Goal: Obtain resource: Obtain resource

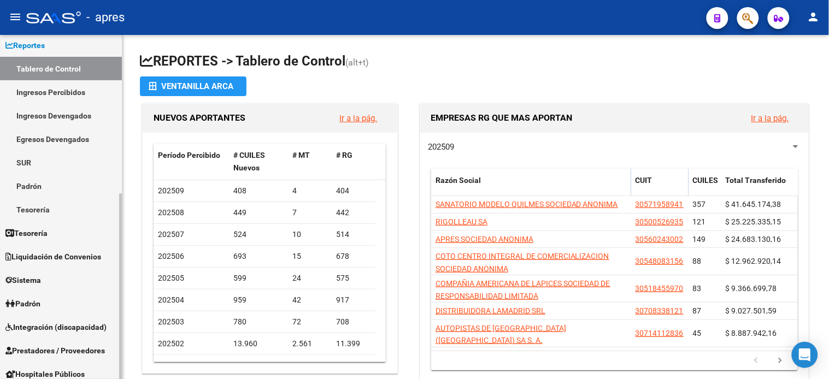
scroll to position [243, 0]
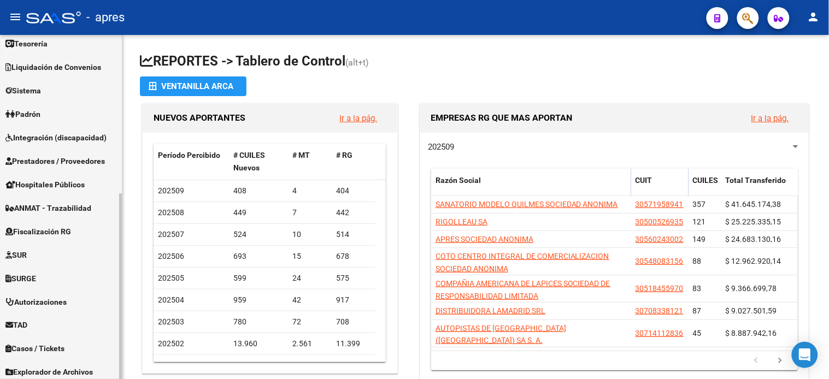
click at [56, 220] on link "Fiscalización RG" at bounding box center [61, 232] width 122 height 24
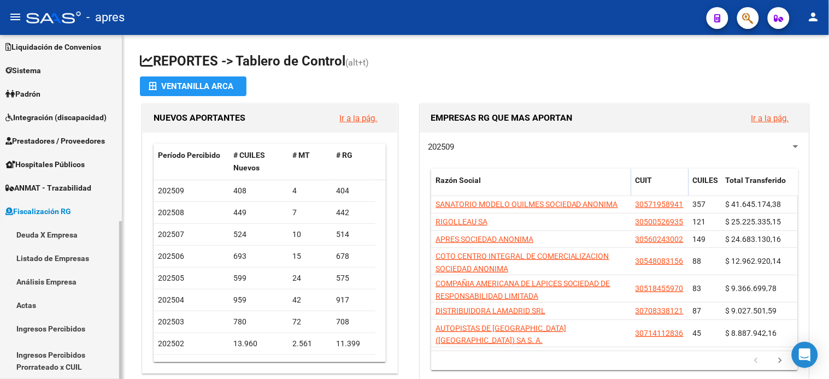
scroll to position [78, 0]
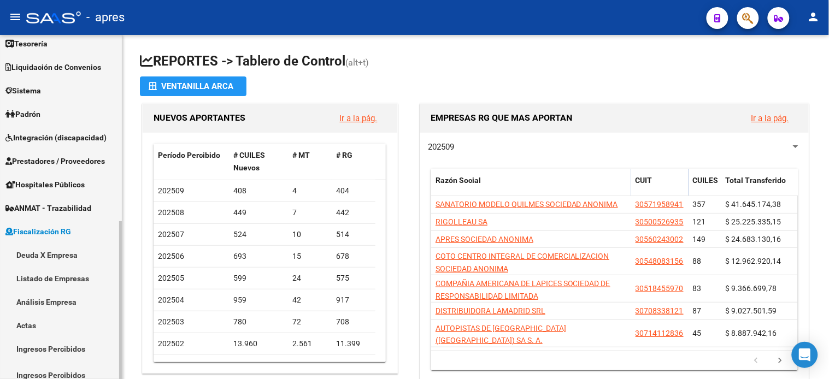
click at [63, 248] on link "Deuda X Empresa" at bounding box center [61, 255] width 122 height 24
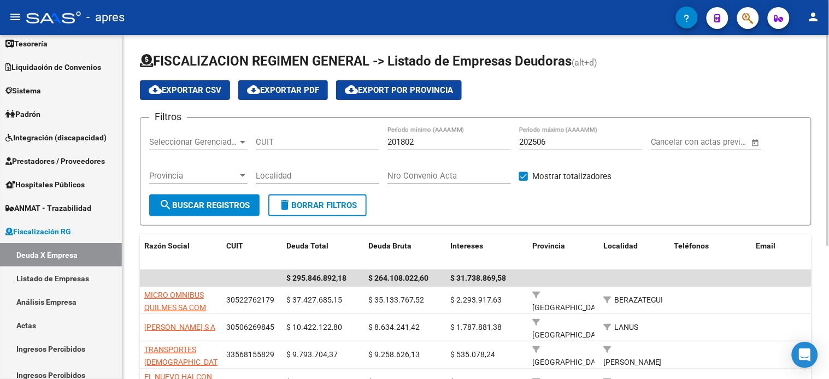
click at [563, 141] on input "202506" at bounding box center [581, 142] width 124 height 10
type input "202508"
click at [224, 201] on span "search Buscar Registros" at bounding box center [204, 206] width 91 height 10
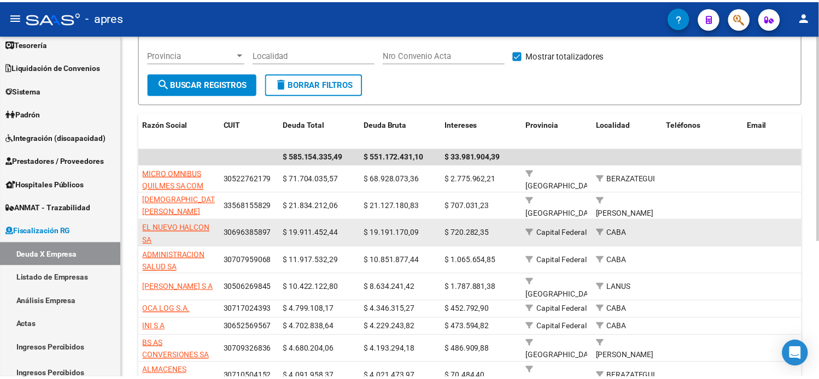
scroll to position [182, 0]
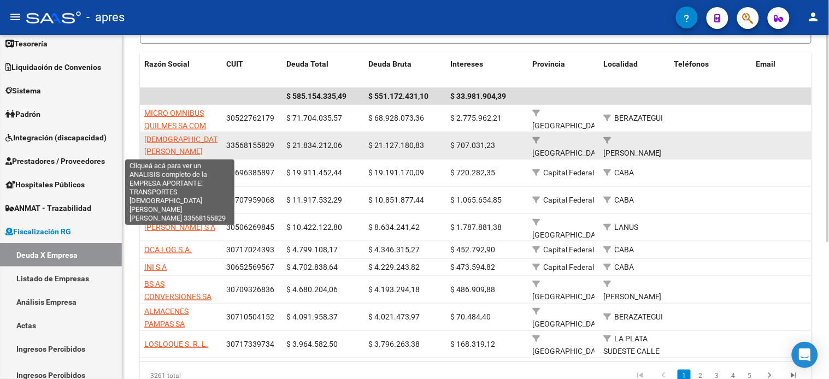
click at [180, 142] on span "TRANSPORTES [DEMOGRAPHIC_DATA][PERSON_NAME][PERSON_NAME]" at bounding box center [184, 145] width 80 height 46
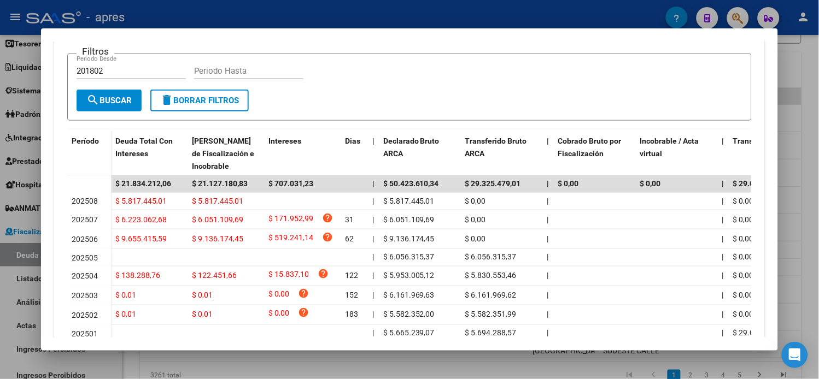
scroll to position [282, 0]
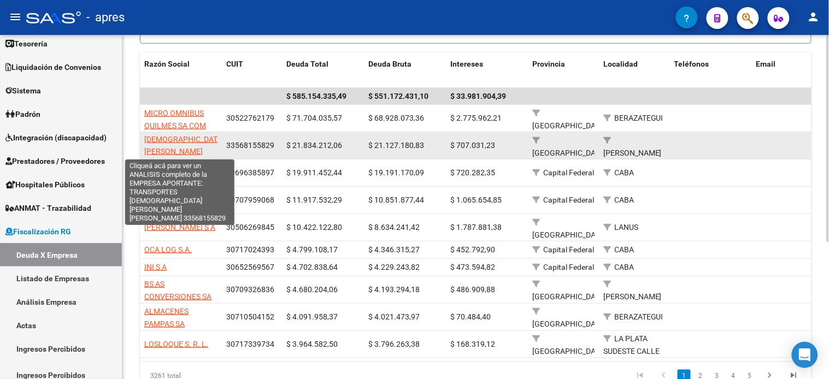
click at [189, 138] on span "TRANSPORTES [DEMOGRAPHIC_DATA][PERSON_NAME][PERSON_NAME]" at bounding box center [184, 145] width 80 height 46
click at [180, 137] on span "TRANSPORTES [DEMOGRAPHIC_DATA][PERSON_NAME][PERSON_NAME]" at bounding box center [184, 145] width 80 height 46
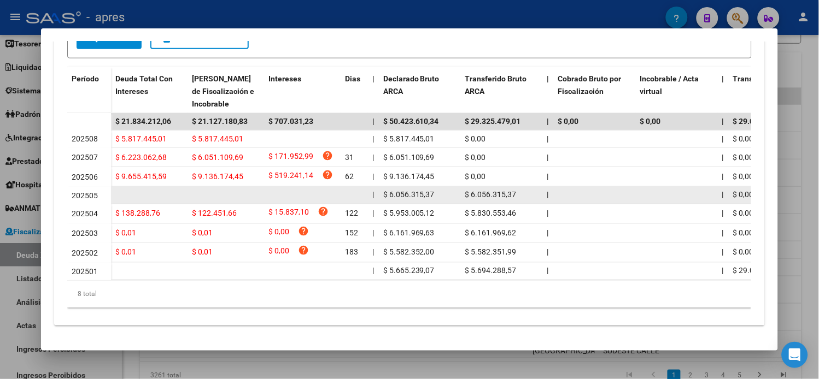
scroll to position [0, 0]
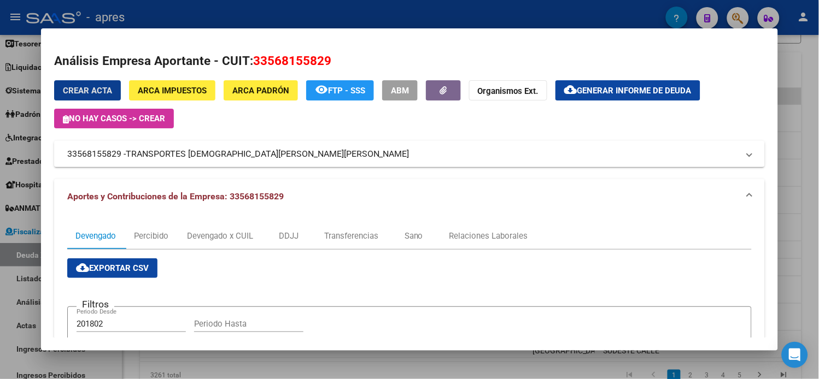
click at [577, 87] on mat-icon "cloud_download" at bounding box center [570, 89] width 13 height 13
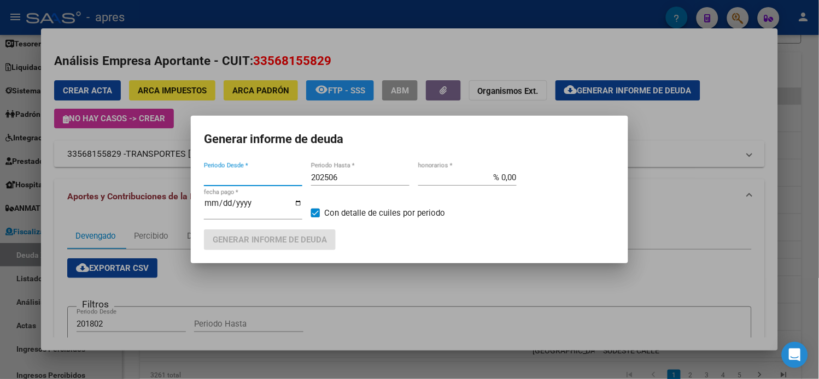
type input "201802"
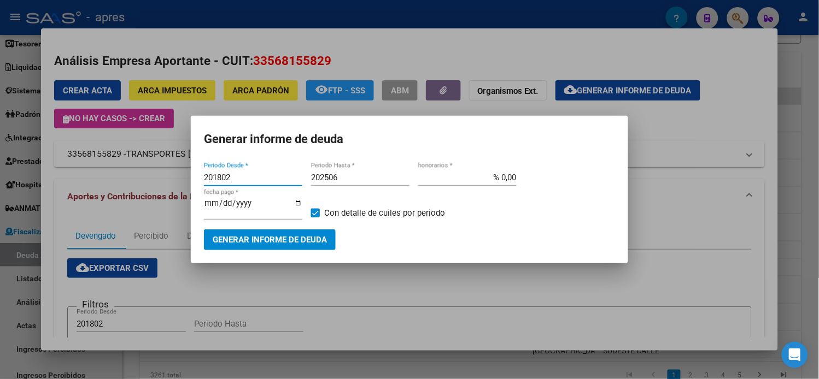
click at [342, 181] on input "202506" at bounding box center [360, 178] width 98 height 10
type input "202508"
click at [291, 248] on mat-dialog-container "Generar informe de deuda 201802 Periodo Desde * 202508 Periodo Hasta * % 0,00 h…" at bounding box center [409, 189] width 437 height 147
click at [291, 241] on span "Generar informe de deuda" at bounding box center [270, 241] width 114 height 10
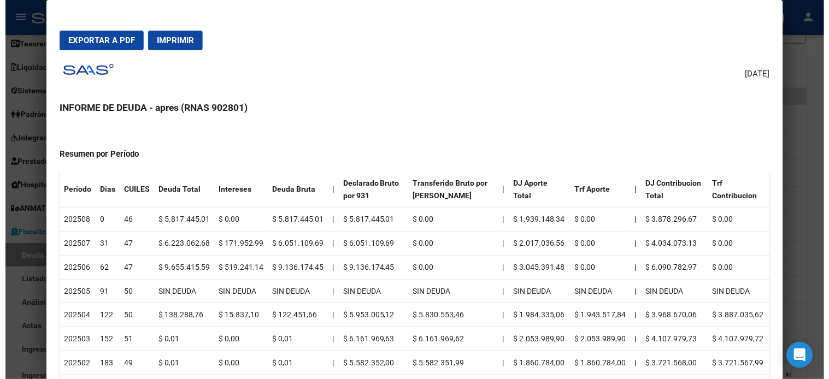
scroll to position [292, 0]
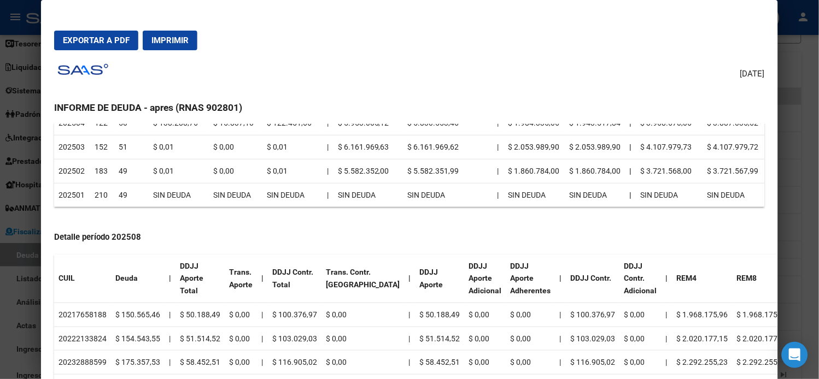
click at [86, 303] on td "20217658188" at bounding box center [82, 315] width 57 height 24
copy td "20217658188"
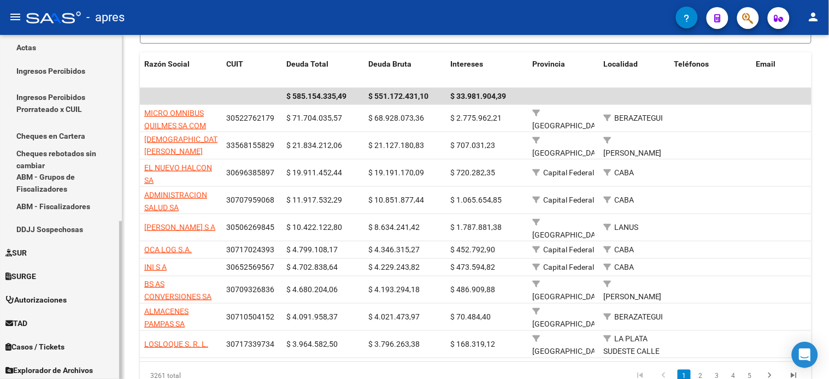
scroll to position [406, 0]
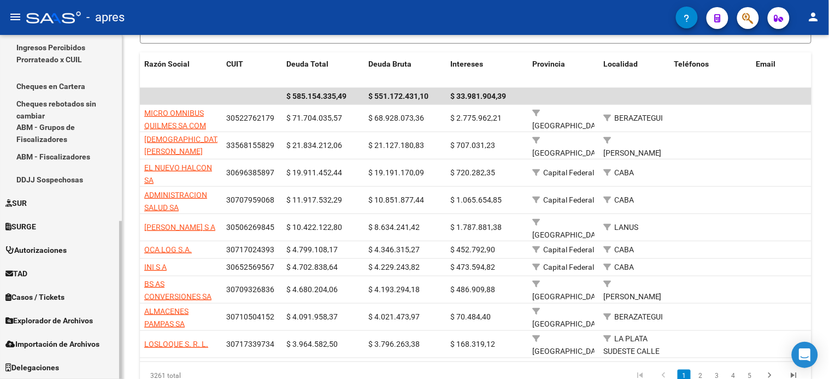
click at [56, 319] on span "Explorador de Archivos" at bounding box center [48, 321] width 87 height 12
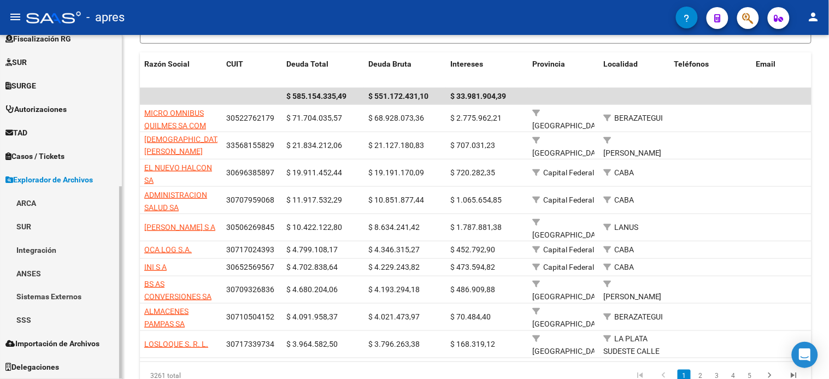
scroll to position [271, 0]
click at [52, 208] on link "ARCA" at bounding box center [61, 204] width 122 height 24
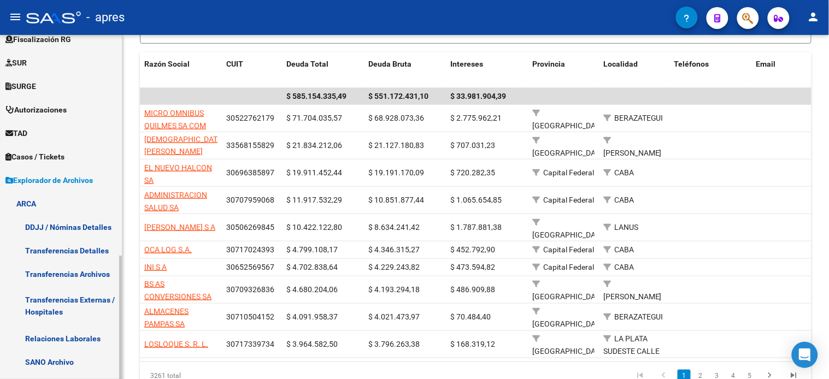
click at [42, 181] on span "Explorador de Archivos" at bounding box center [48, 180] width 87 height 12
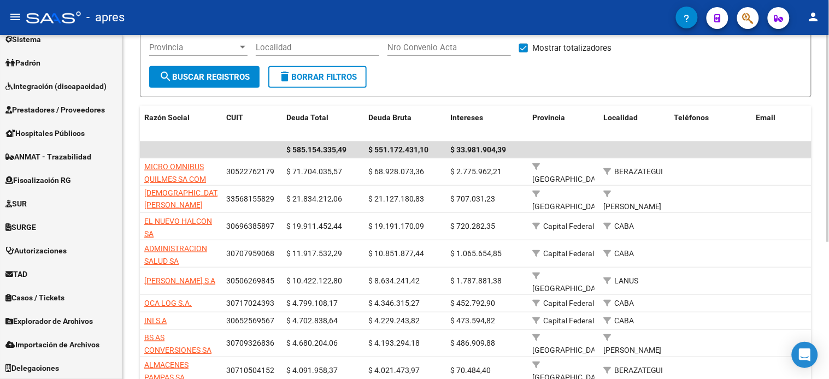
scroll to position [182, 0]
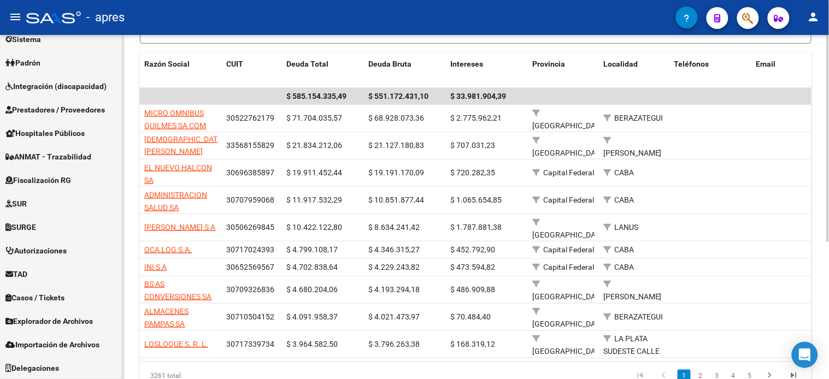
drag, startPoint x: 700, startPoint y: 371, endPoint x: 685, endPoint y: 372, distance: 14.8
click at [700, 371] on link "2" at bounding box center [700, 376] width 13 height 12
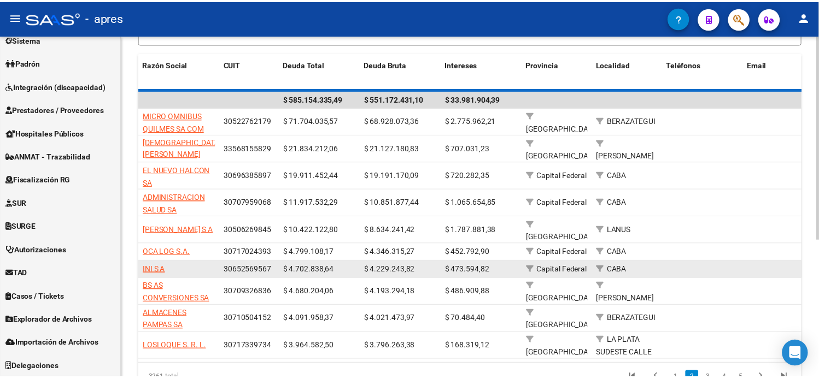
scroll to position [0, 0]
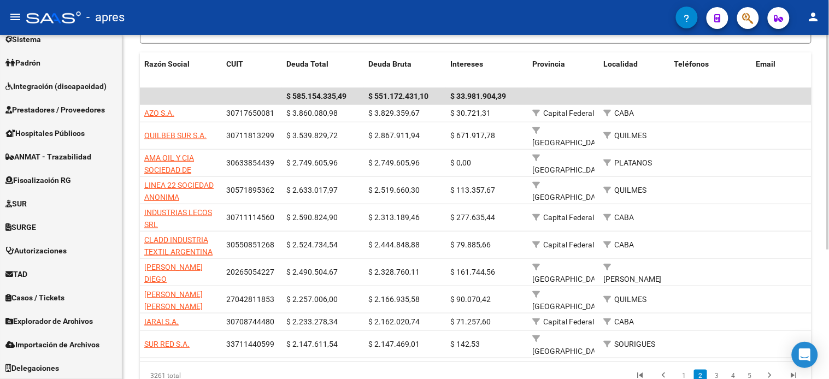
click at [682, 370] on link "1" at bounding box center [684, 376] width 13 height 12
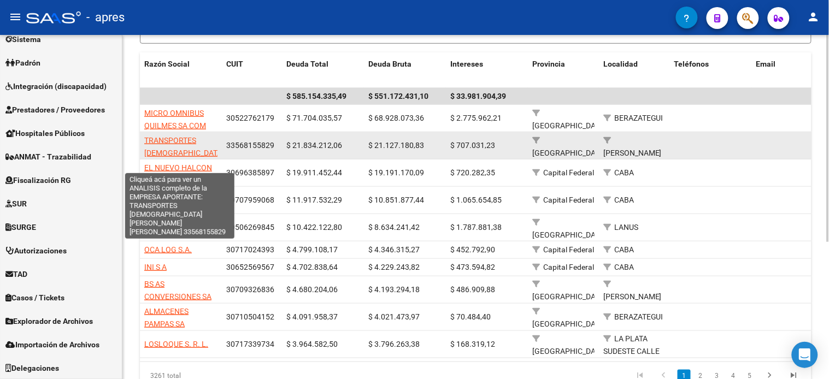
click at [166, 137] on span "TRANSPORTES [DEMOGRAPHIC_DATA][PERSON_NAME][PERSON_NAME]" at bounding box center [184, 159] width 80 height 46
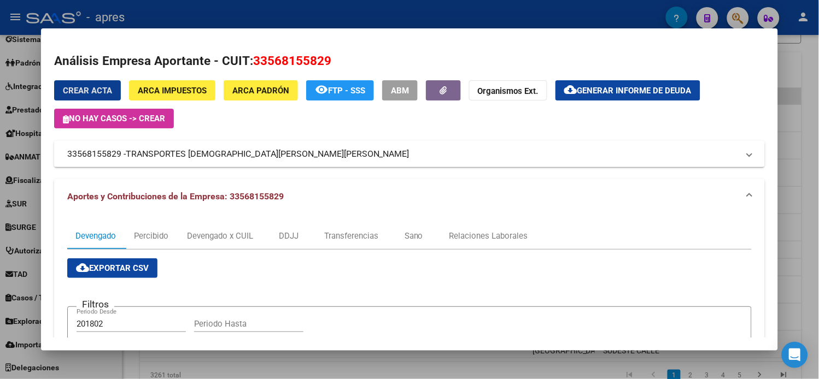
click at [618, 93] on span "Generar informe de deuda" at bounding box center [634, 91] width 114 height 10
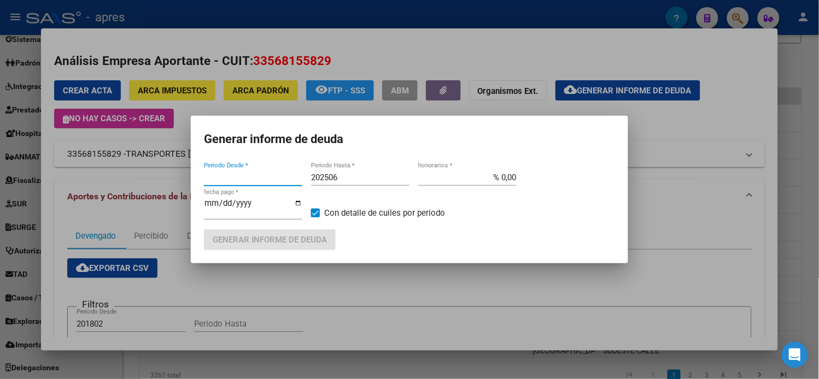
type input "201802"
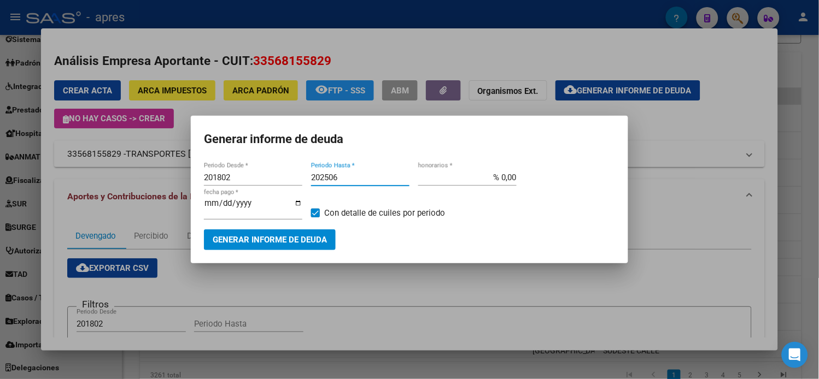
click at [347, 183] on input "202506" at bounding box center [360, 178] width 98 height 10
click at [373, 179] on input "202506" at bounding box center [360, 178] width 98 height 10
type input "202508"
click at [331, 233] on button "Generar informe de deuda" at bounding box center [270, 240] width 132 height 20
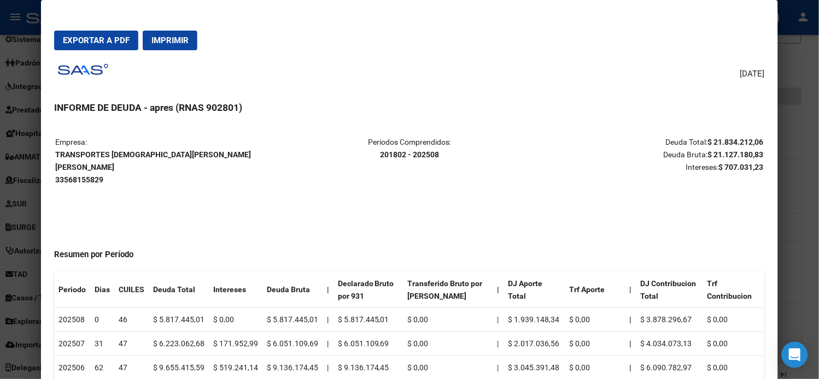
click at [78, 39] on span "Exportar a PDF" at bounding box center [96, 41] width 67 height 10
click at [9, 116] on div at bounding box center [409, 189] width 819 height 379
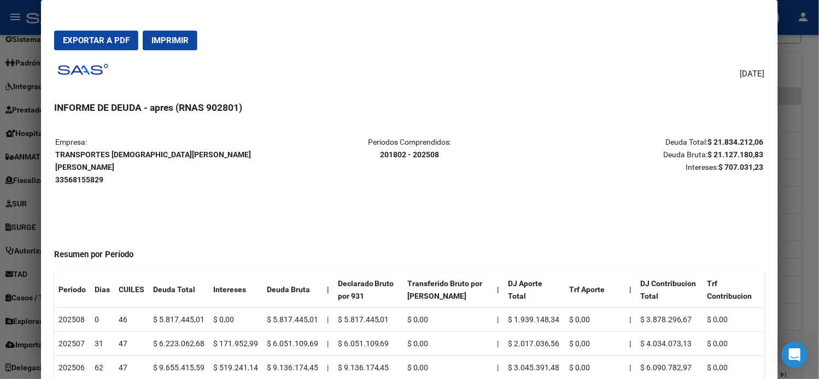
click at [9, 116] on div at bounding box center [409, 189] width 819 height 379
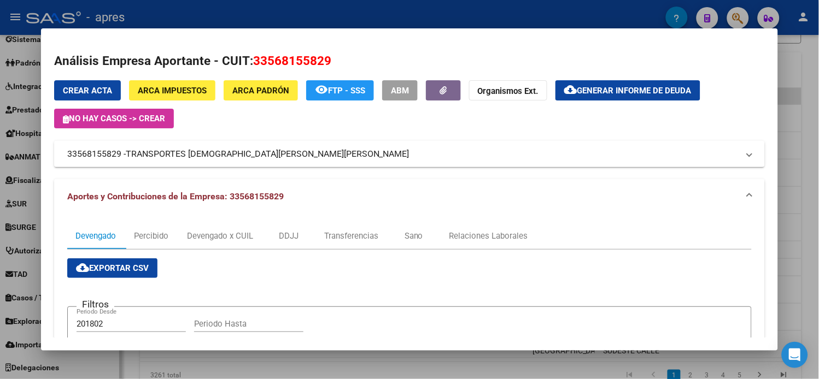
drag, startPoint x: 10, startPoint y: 116, endPoint x: 26, endPoint y: 109, distance: 17.4
click at [11, 116] on div at bounding box center [409, 189] width 819 height 379
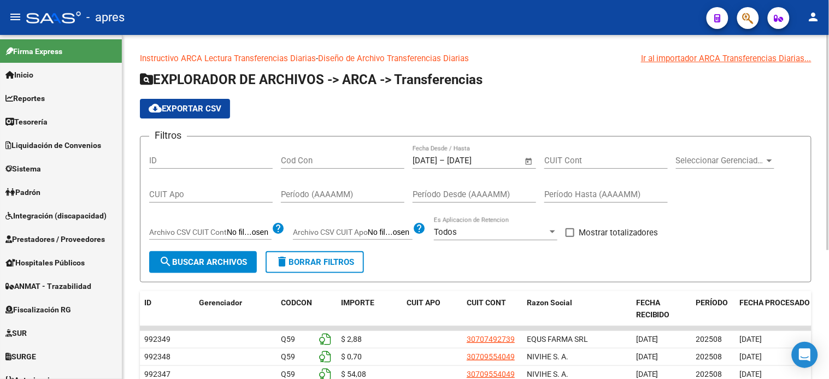
click at [228, 191] on input "CUIT Apo" at bounding box center [211, 195] width 124 height 10
paste input "20-21765818-8"
type input "20-21765818-8"
click at [528, 160] on span "Open calendar" at bounding box center [529, 161] width 26 height 26
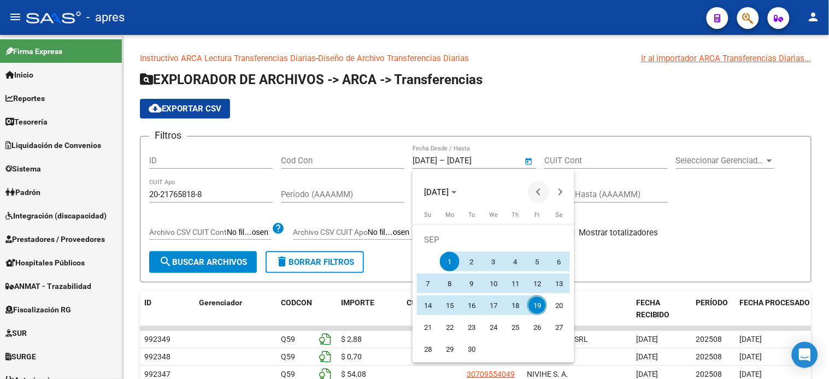
click at [533, 190] on span "Previous month" at bounding box center [539, 192] width 22 height 22
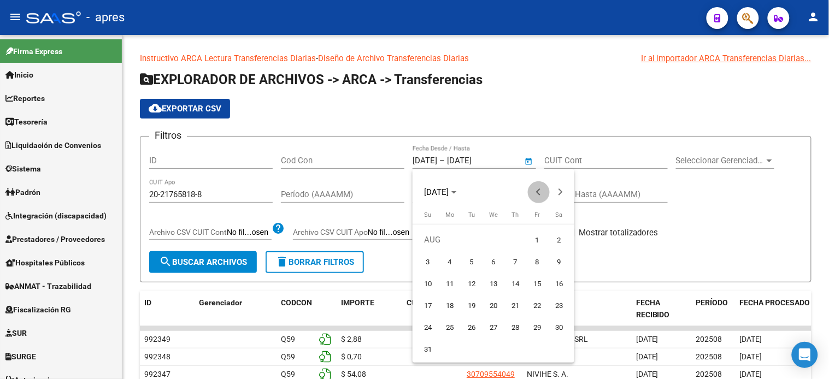
click at [533, 190] on span "Previous month" at bounding box center [539, 192] width 22 height 22
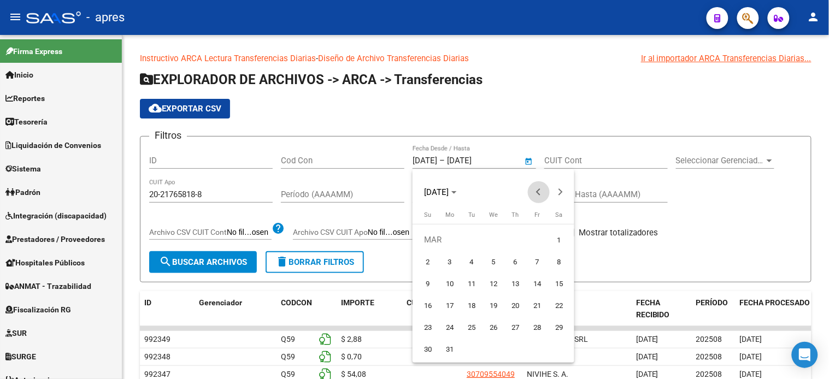
click at [533, 190] on span "Previous month" at bounding box center [539, 192] width 22 height 22
click at [496, 237] on span "1" at bounding box center [494, 240] width 20 height 20
type input "[DATE]"
click at [556, 189] on span "Next month" at bounding box center [561, 192] width 22 height 22
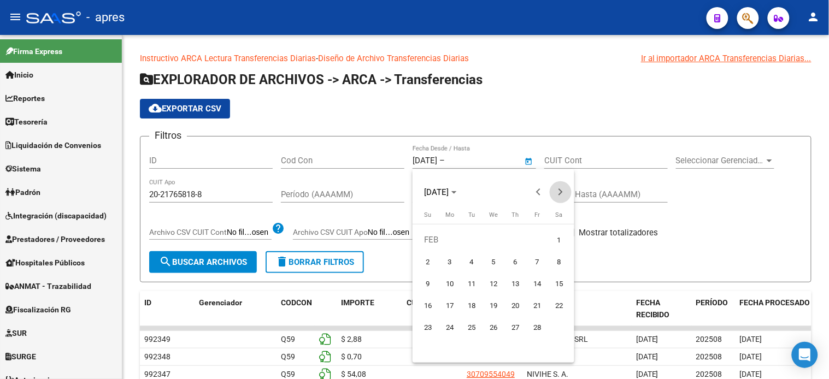
click at [556, 189] on span "Next month" at bounding box center [561, 192] width 22 height 22
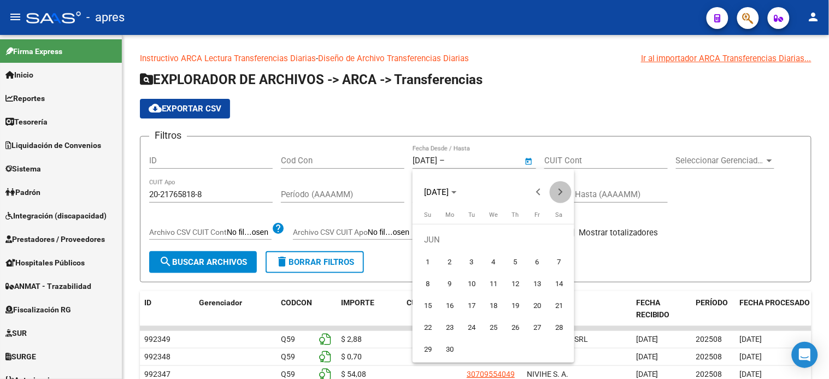
click at [556, 189] on span "Next month" at bounding box center [561, 192] width 22 height 22
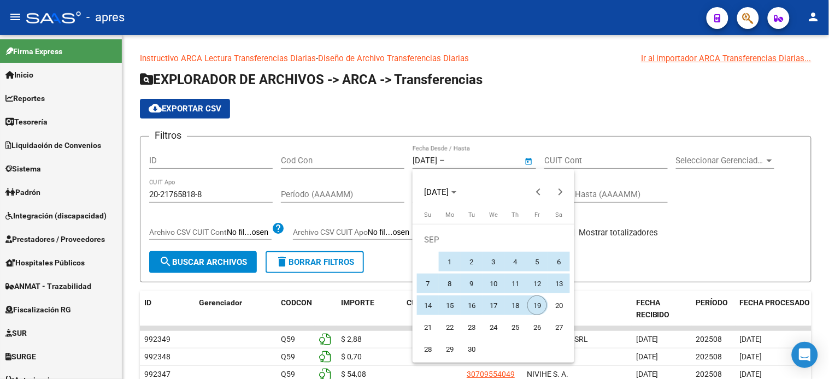
click at [540, 310] on span "19" at bounding box center [537, 306] width 20 height 20
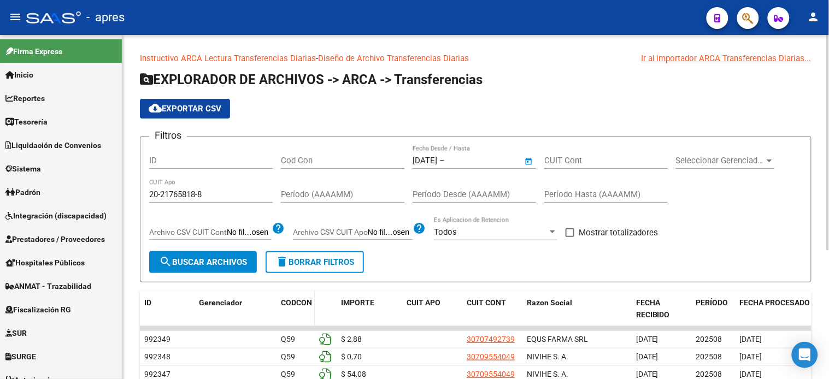
type input "[DATE]"
click at [203, 266] on span "search Buscar Archivos" at bounding box center [203, 262] width 88 height 10
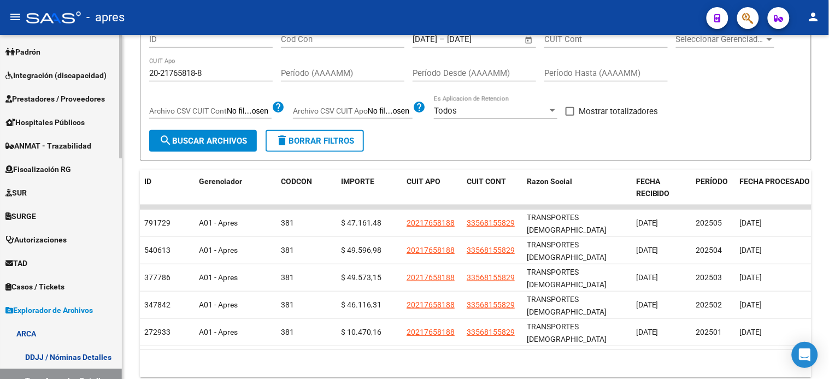
scroll to position [182, 0]
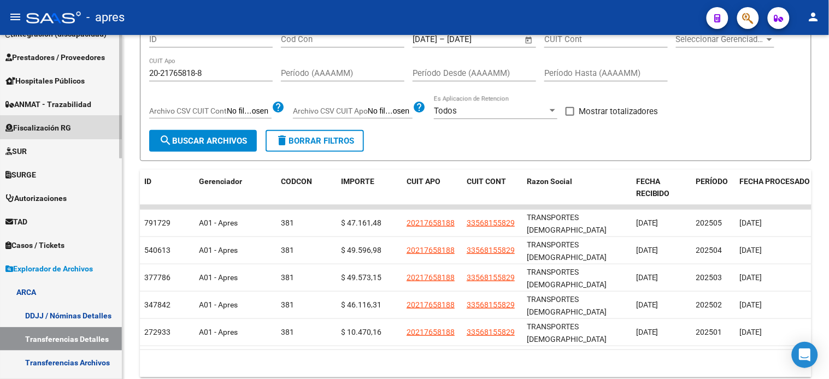
click at [53, 130] on span "Fiscalización RG" at bounding box center [38, 128] width 66 height 12
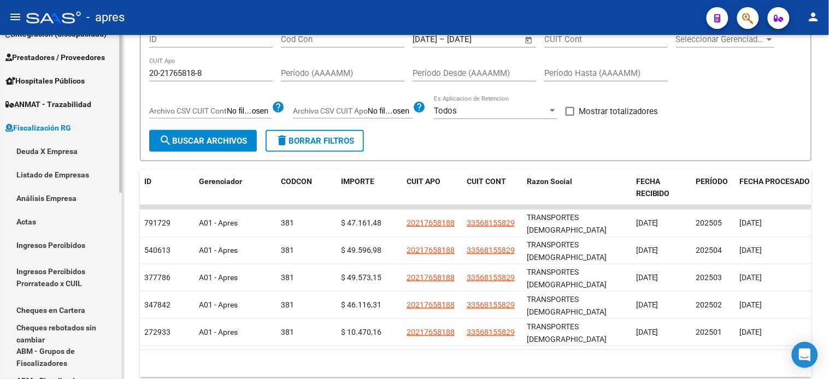
click at [57, 150] on link "Deuda X Empresa" at bounding box center [61, 151] width 122 height 24
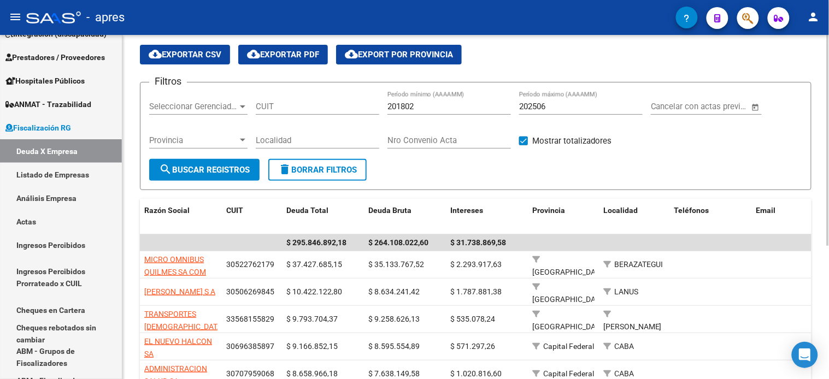
scroll to position [35, 0]
click at [561, 105] on input "202506" at bounding box center [581, 107] width 124 height 10
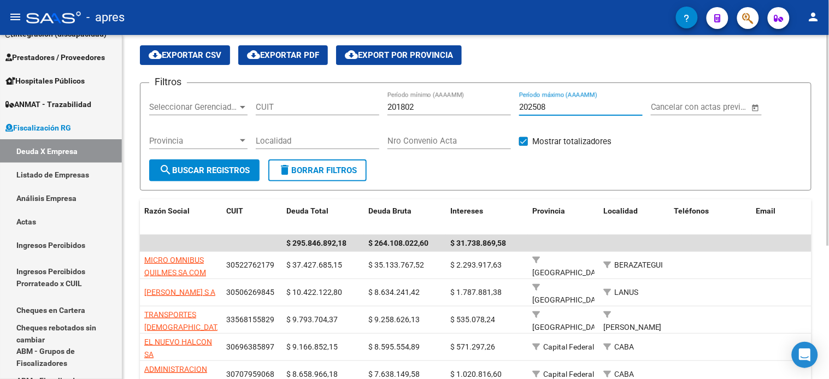
type input "202508"
click at [228, 166] on span "search Buscar Registros" at bounding box center [204, 171] width 91 height 10
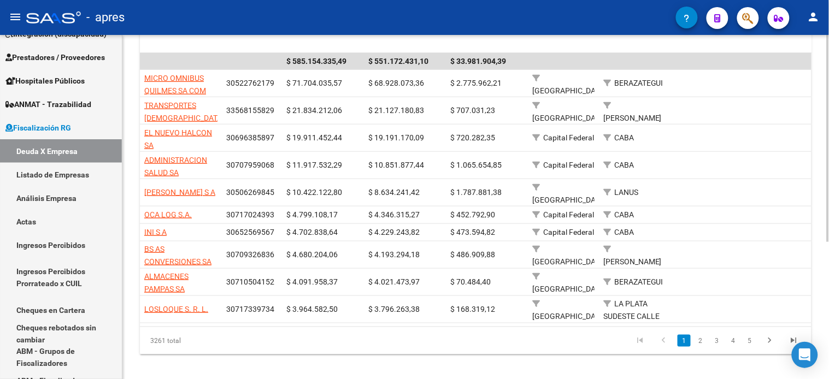
scroll to position [227, 0]
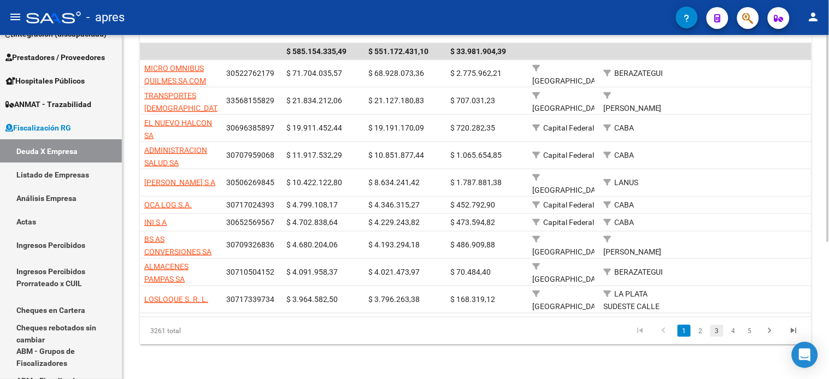
click at [718, 336] on link "3" at bounding box center [717, 331] width 13 height 12
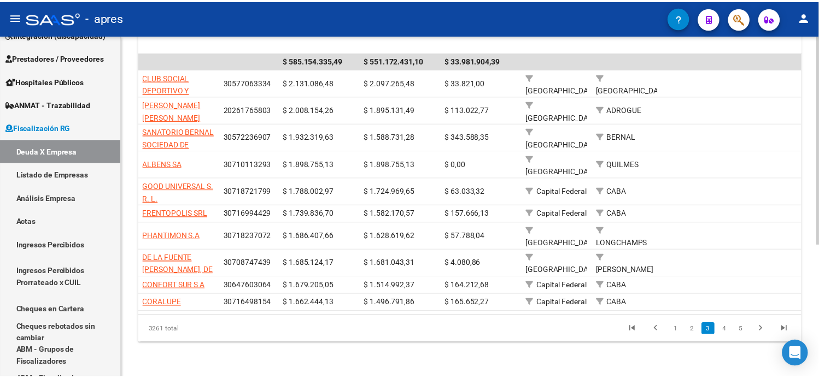
scroll to position [218, 0]
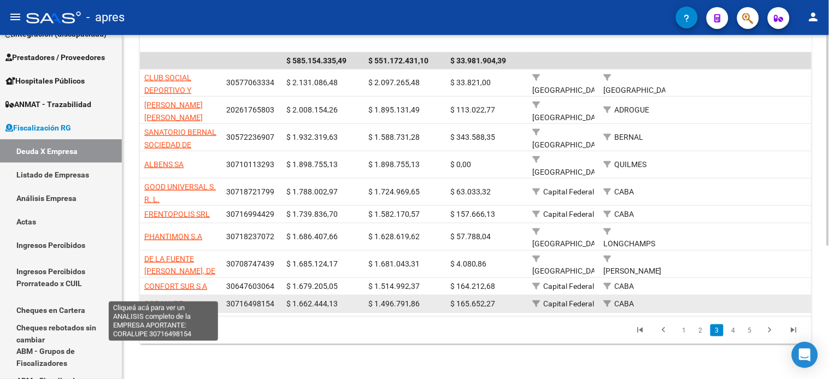
click at [160, 300] on span "CORALUPE" at bounding box center [163, 304] width 39 height 9
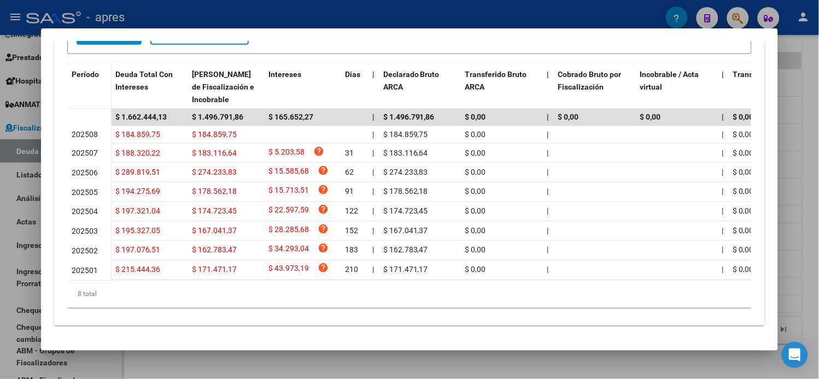
scroll to position [0, 0]
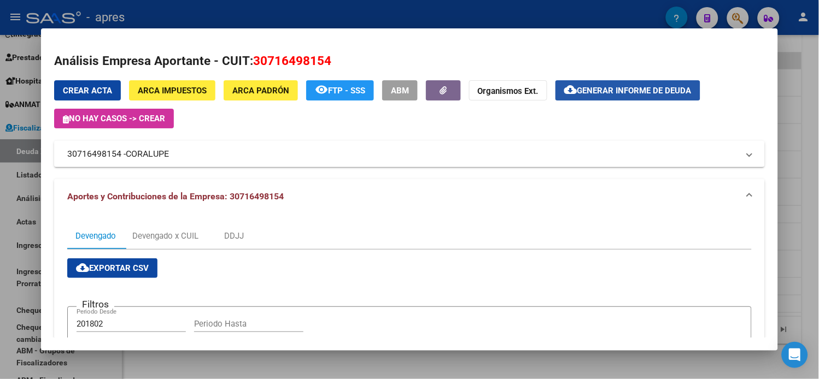
click at [617, 86] on span "Generar informe de deuda" at bounding box center [634, 91] width 114 height 10
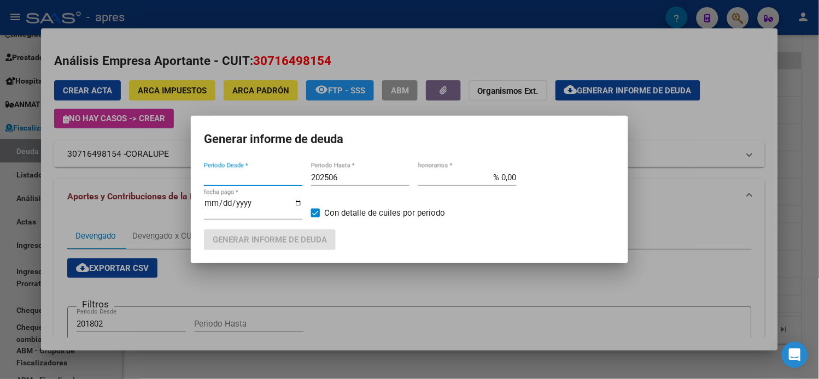
type input "201802"
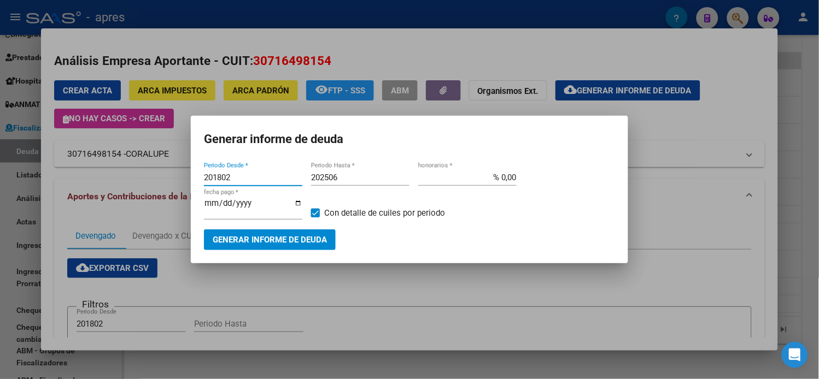
click at [353, 181] on input "202506" at bounding box center [360, 178] width 98 height 10
type input "202508"
click at [318, 239] on span "Generar informe de deuda" at bounding box center [270, 241] width 114 height 10
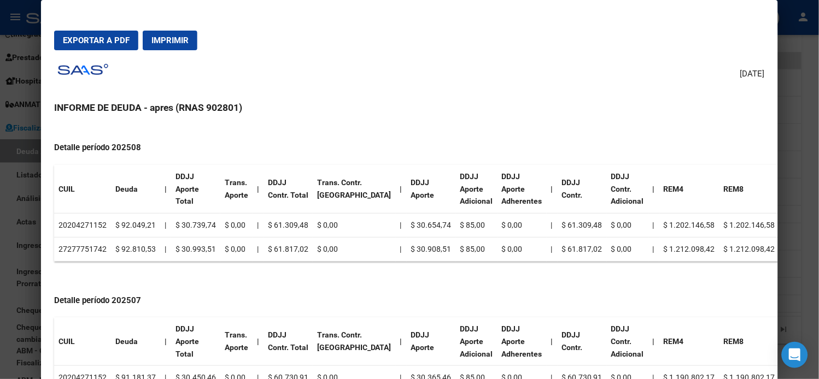
scroll to position [364, 0]
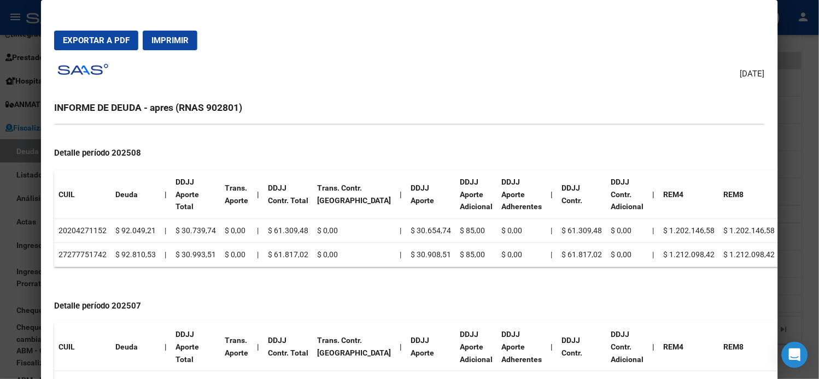
click at [97, 226] on td "20204271152" at bounding box center [82, 231] width 57 height 24
copy td "20204271152"
click at [85, 227] on td "20204271152" at bounding box center [82, 231] width 57 height 24
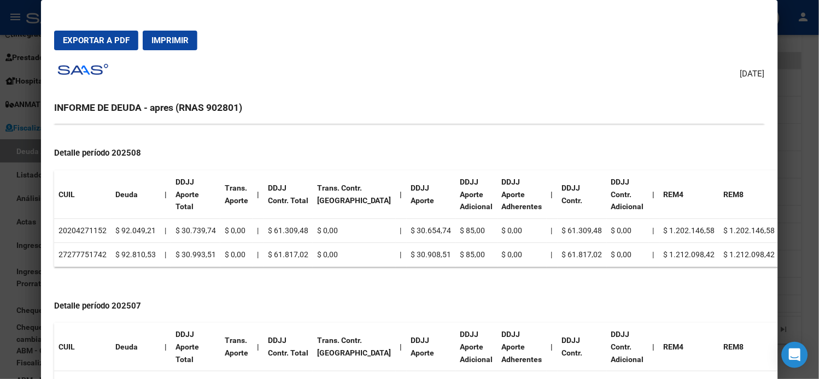
click at [91, 248] on td "27277751742" at bounding box center [82, 255] width 57 height 24
copy td "27277751742"
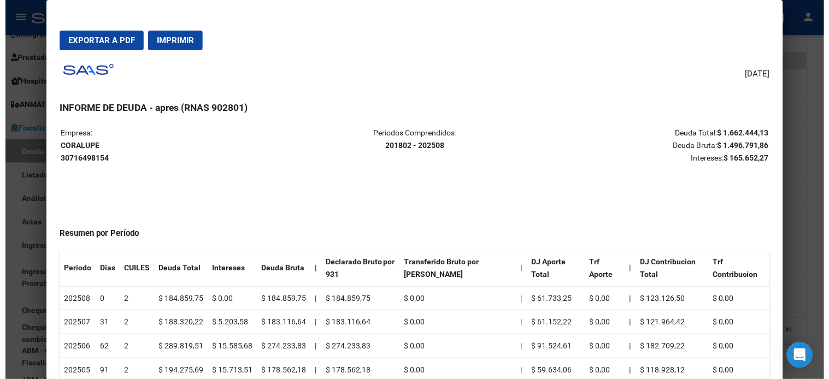
scroll to position [0, 0]
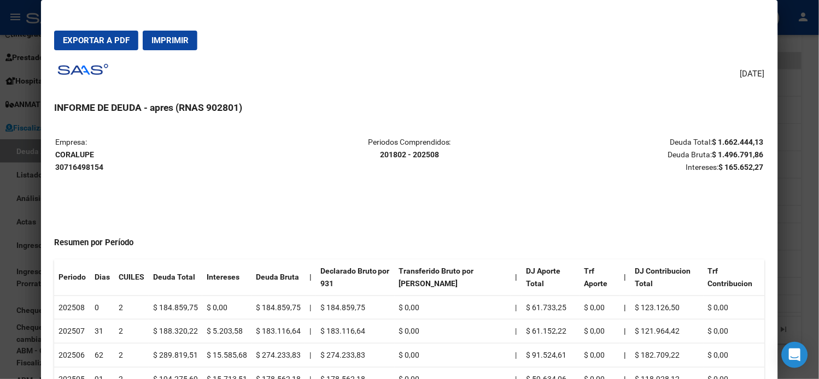
click at [69, 155] on strong "CORALUPE 30716498154" at bounding box center [79, 160] width 48 height 21
copy strong "CORALUPE"
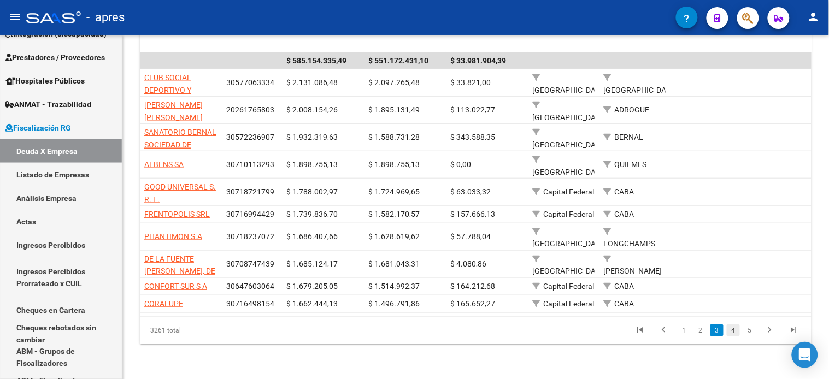
click at [730, 330] on link "4" at bounding box center [733, 331] width 13 height 12
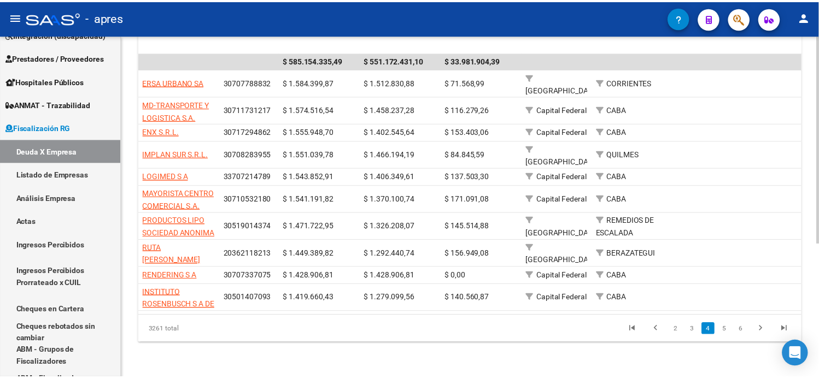
scroll to position [208, 0]
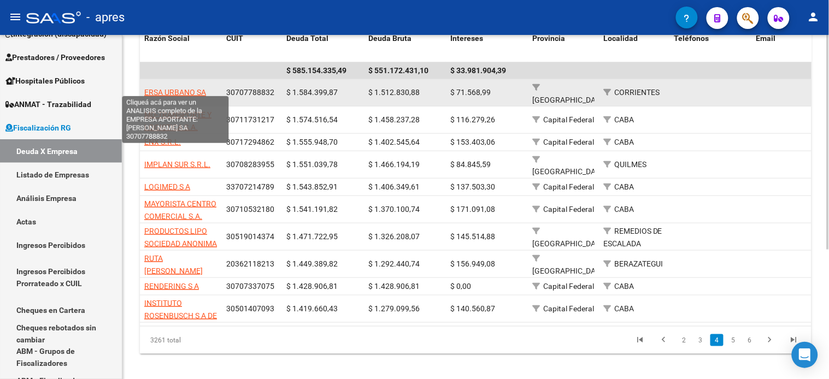
click at [175, 88] on span "ERSA URBANO SA" at bounding box center [175, 92] width 62 height 9
type textarea "30707788832"
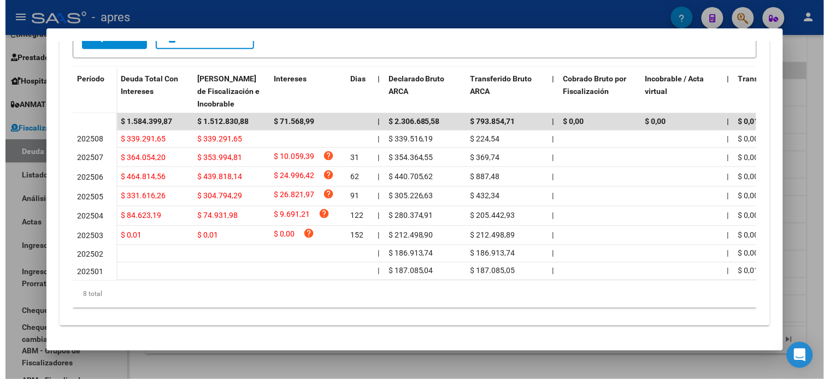
scroll to position [326, 0]
